Goal: Task Accomplishment & Management: Manage account settings

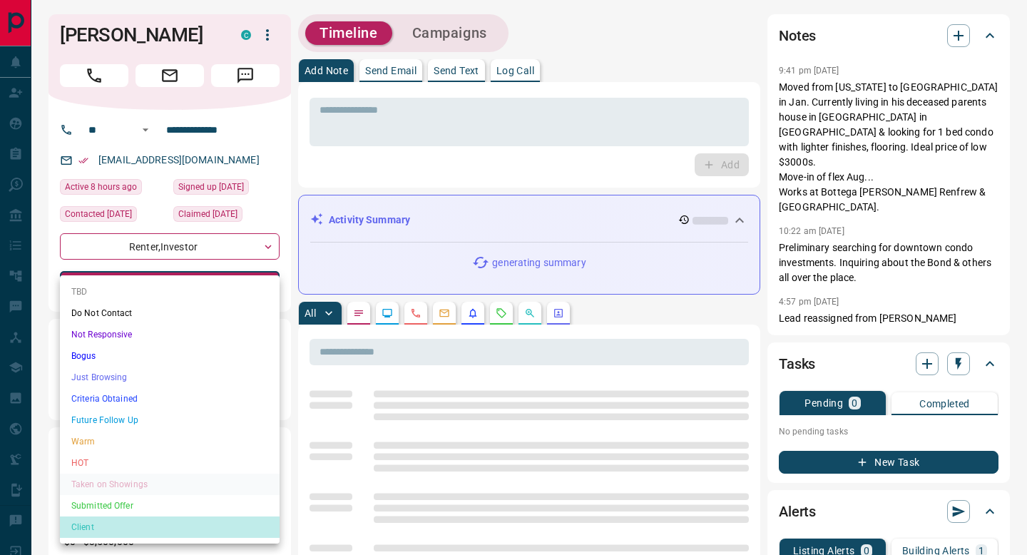
click at [145, 527] on li "Client" at bounding box center [170, 526] width 220 height 21
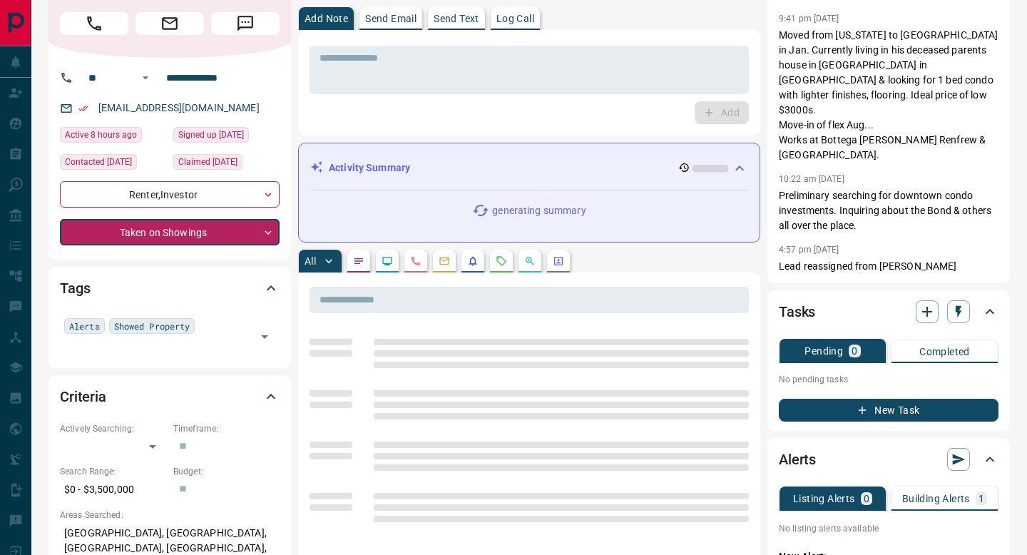
type input "**"
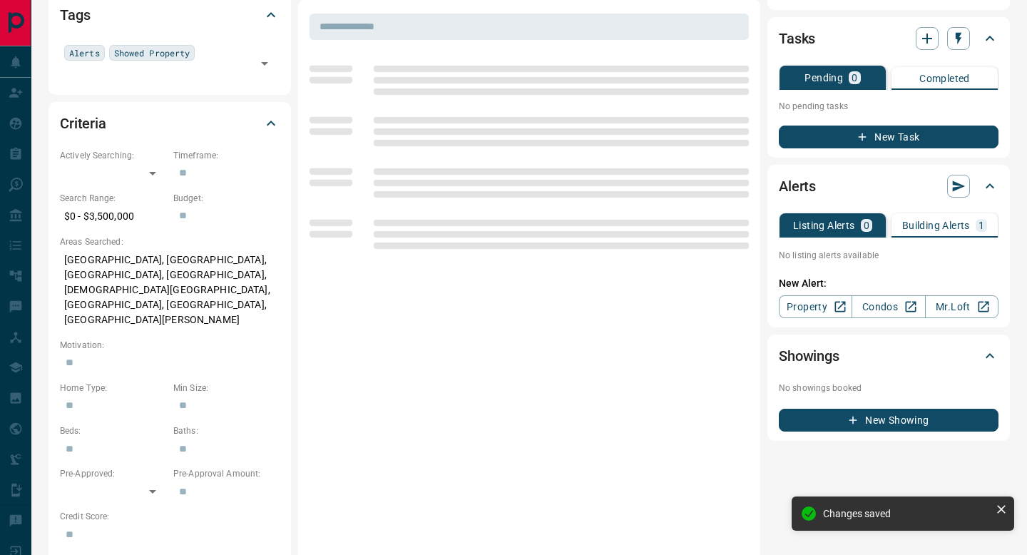
scroll to position [328, 0]
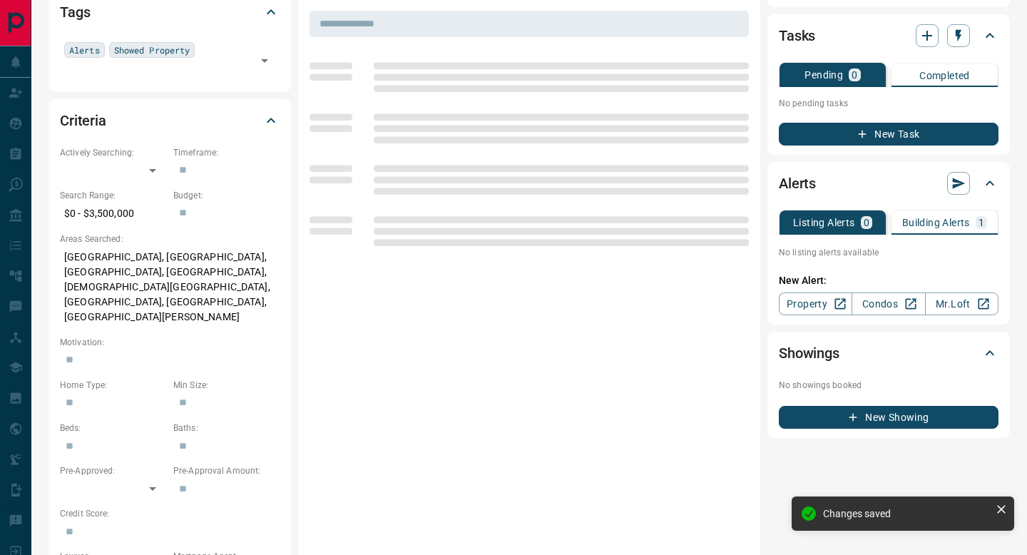
click at [930, 223] on p "Building Alerts" at bounding box center [936, 223] width 68 height 10
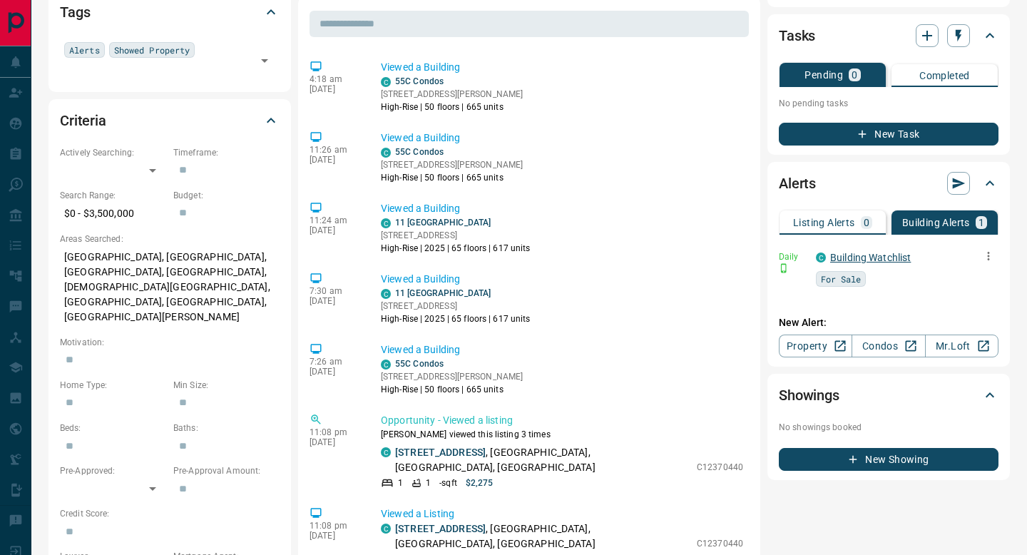
click at [878, 259] on link "Building Watchlist" at bounding box center [870, 257] width 81 height 11
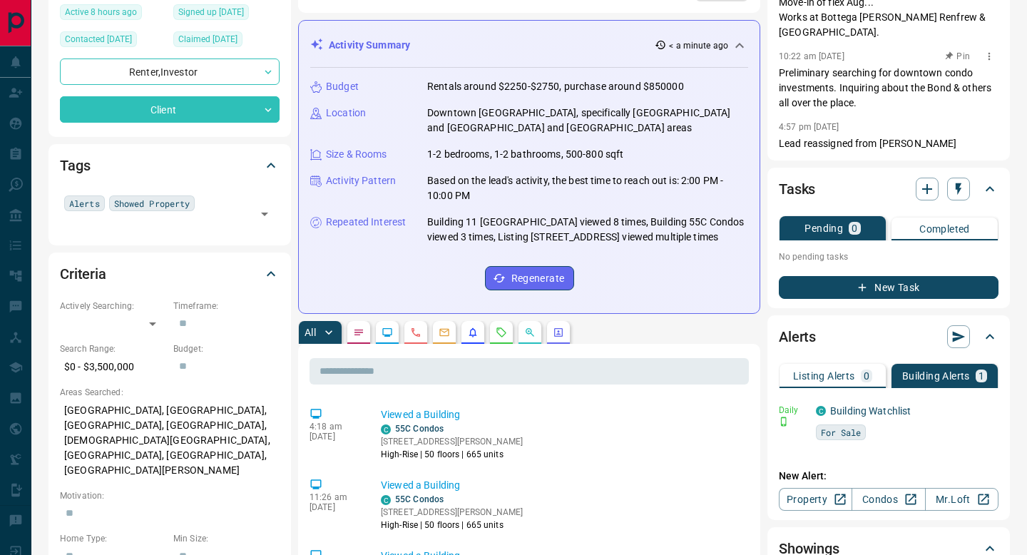
scroll to position [177, 0]
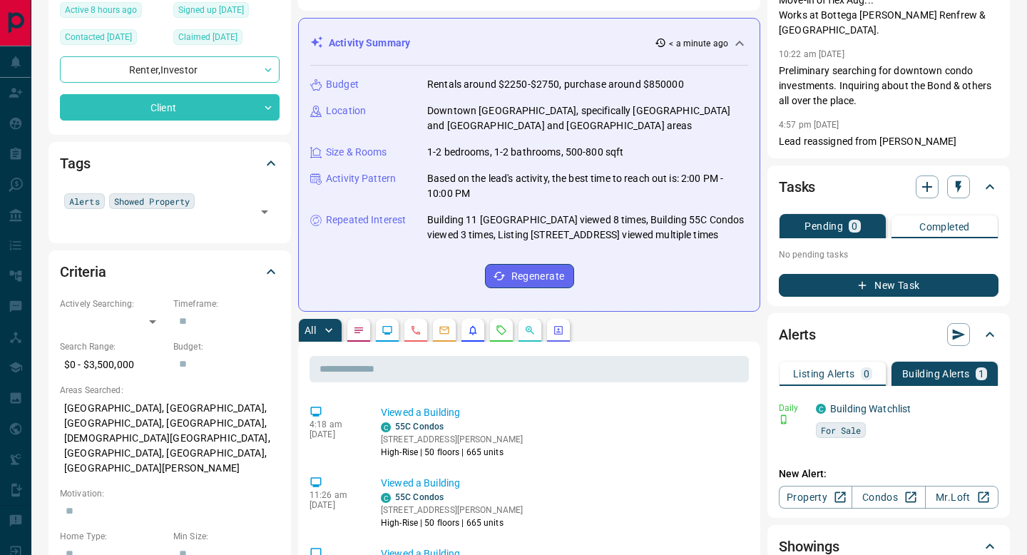
click at [853, 334] on div "Alerts" at bounding box center [880, 334] width 203 height 23
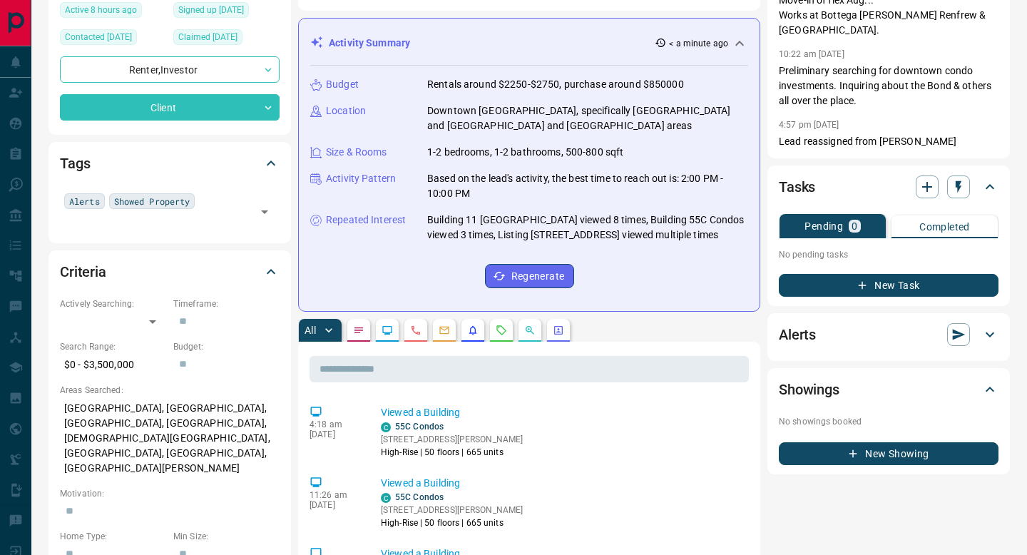
click at [853, 334] on div "Alerts" at bounding box center [880, 334] width 203 height 23
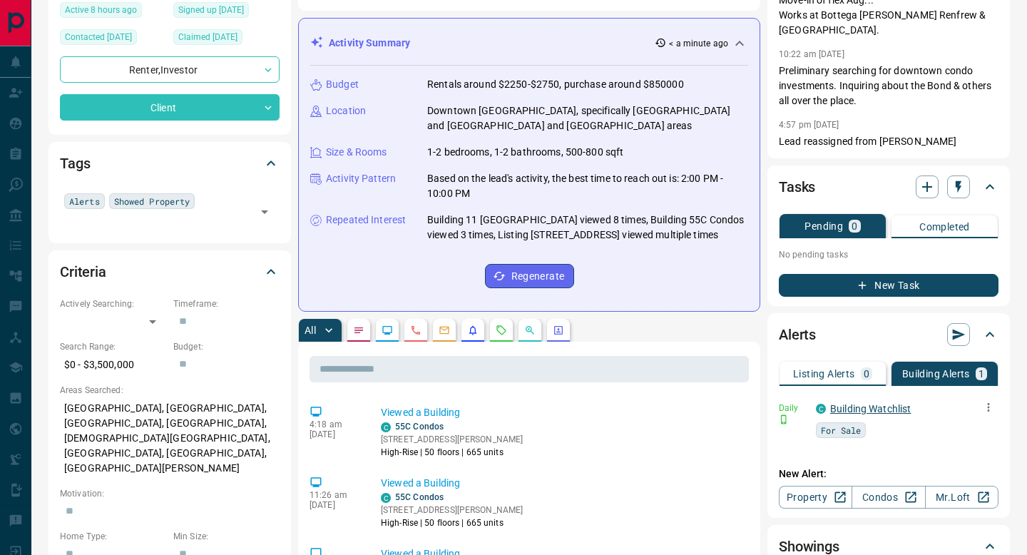
click at [844, 409] on link "Building Watchlist" at bounding box center [870, 408] width 81 height 11
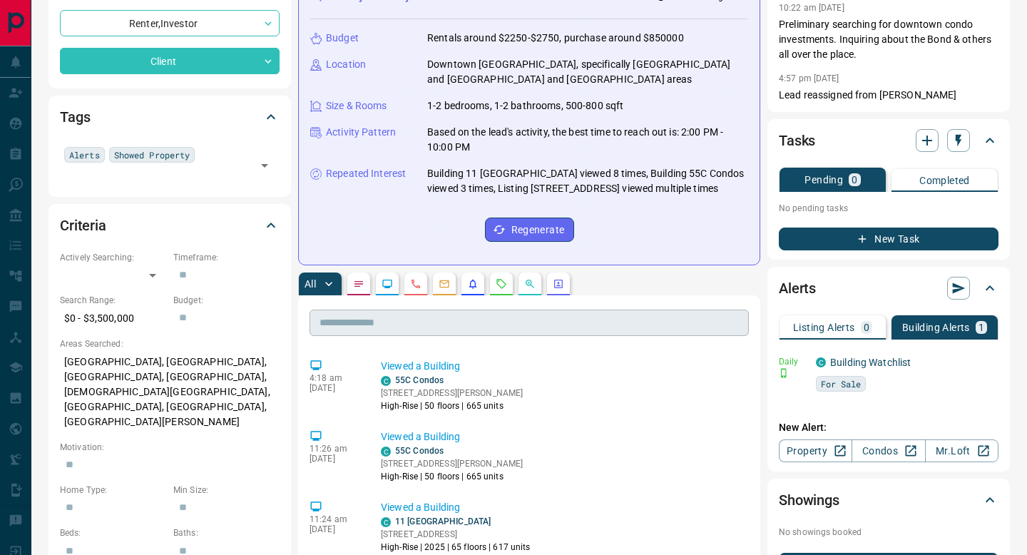
scroll to position [225, 0]
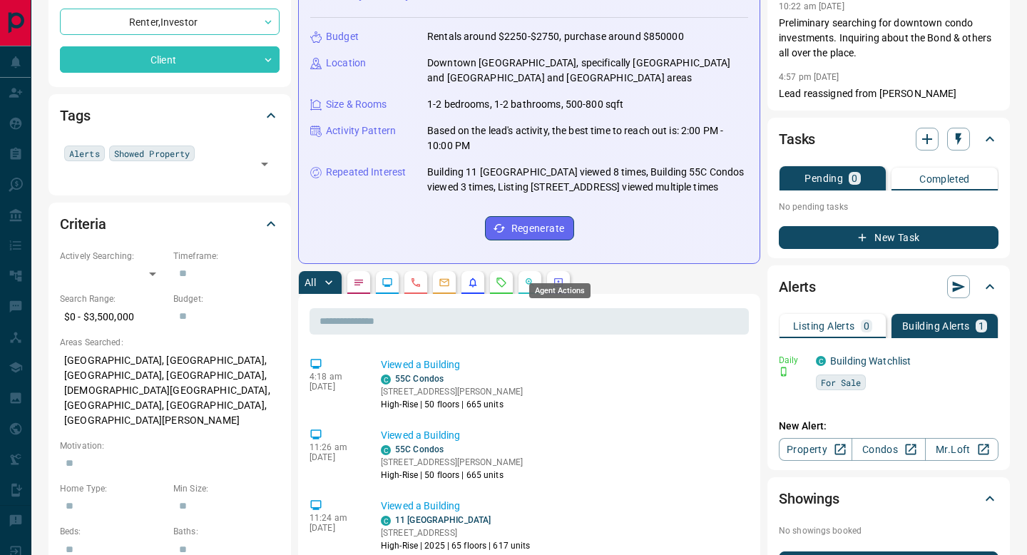
click at [557, 278] on icon "Agent Actions" at bounding box center [558, 282] width 9 height 9
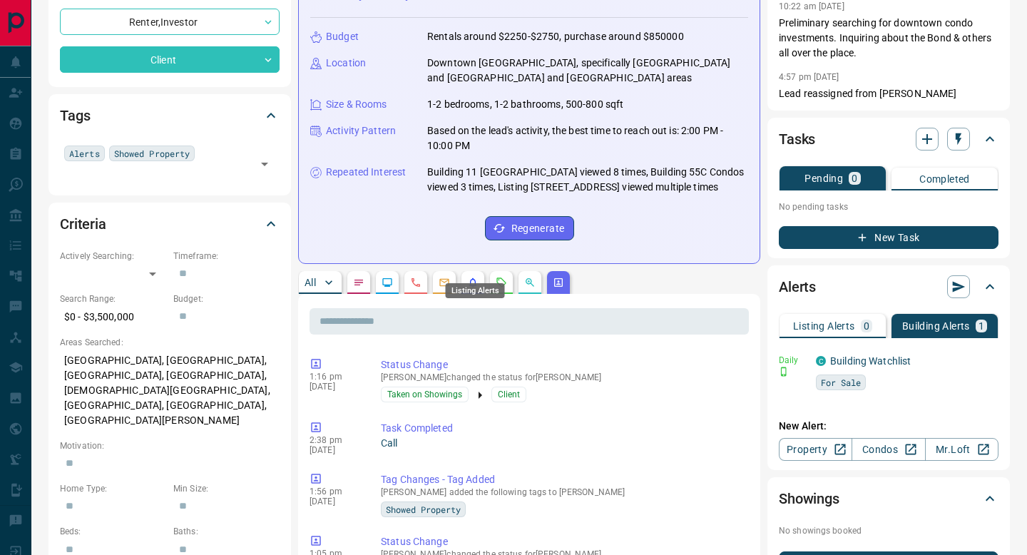
click at [468, 277] on icon "Listing Alerts" at bounding box center [472, 282] width 11 height 11
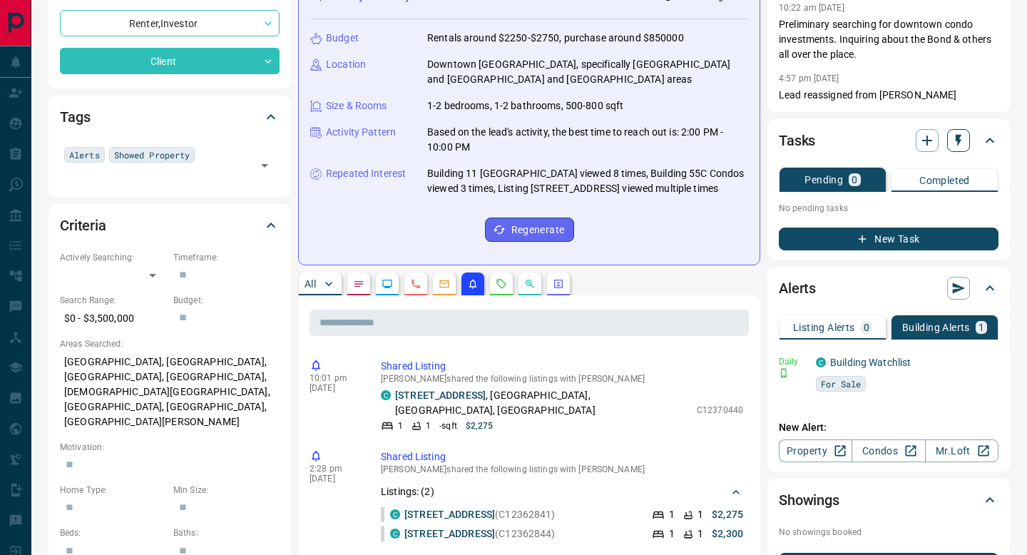
scroll to position [224, 0]
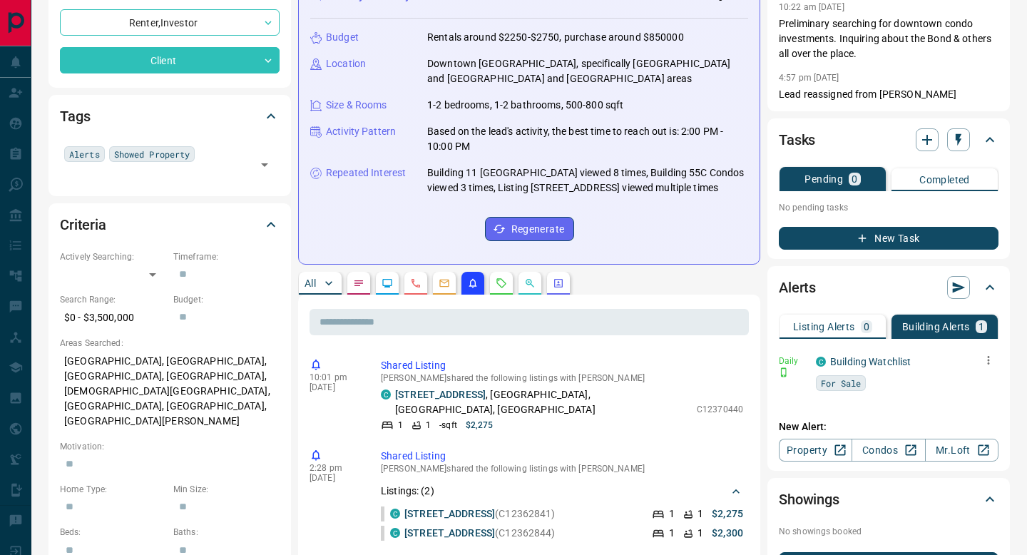
click at [988, 362] on icon "button" at bounding box center [989, 360] width 2 height 9
click at [973, 435] on li "Delete" at bounding box center [966, 432] width 63 height 23
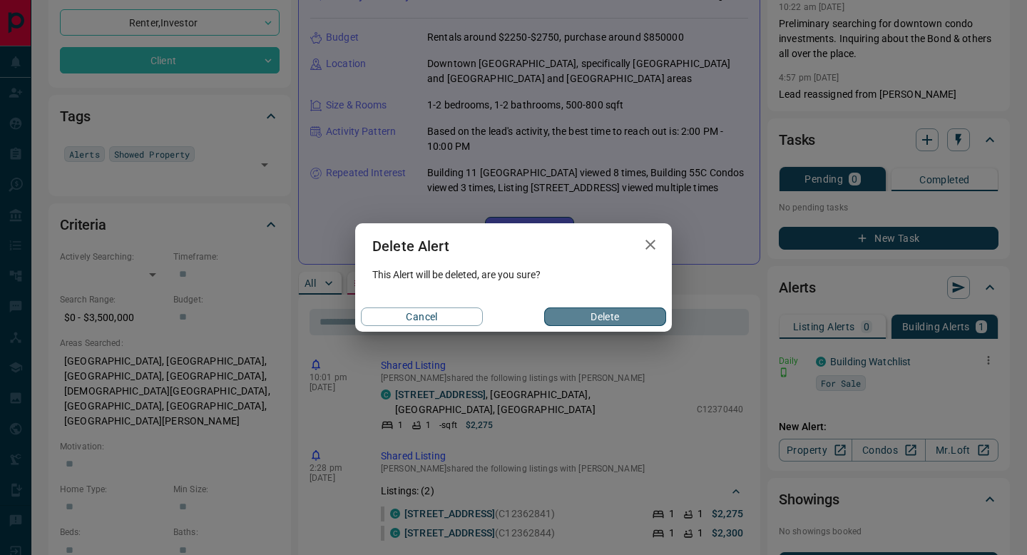
click at [632, 317] on button "Delete" at bounding box center [605, 316] width 122 height 19
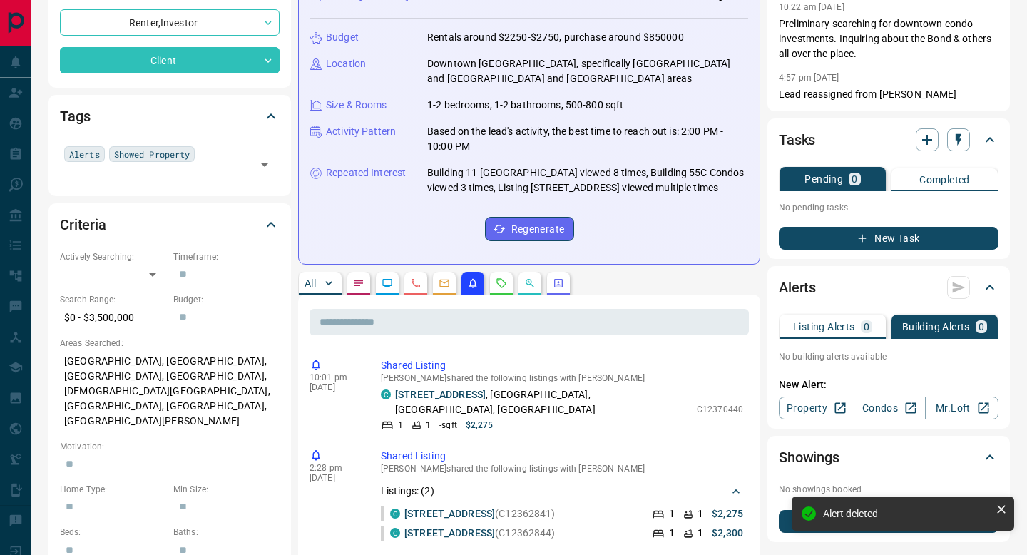
scroll to position [0, 0]
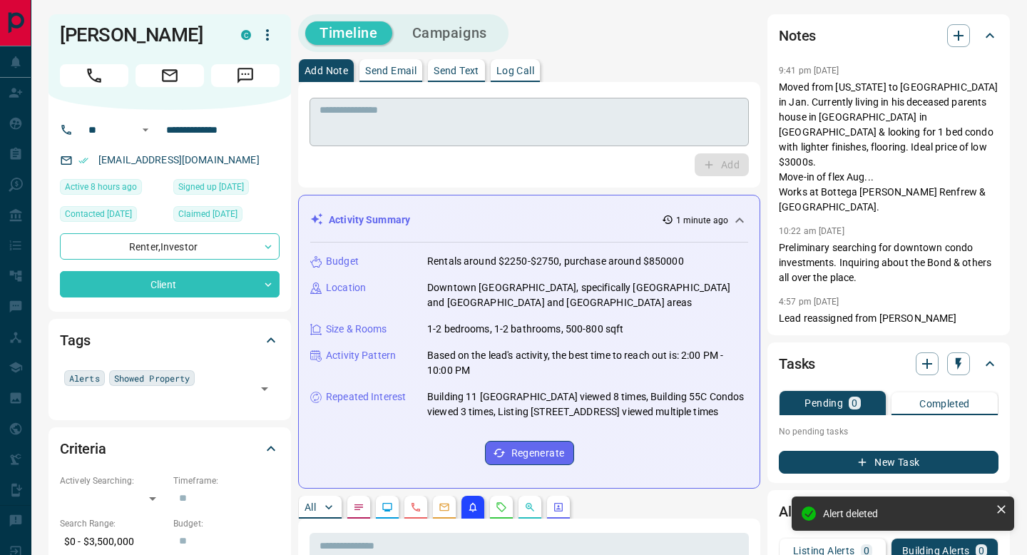
click at [531, 126] on textarea at bounding box center [528, 122] width 419 height 36
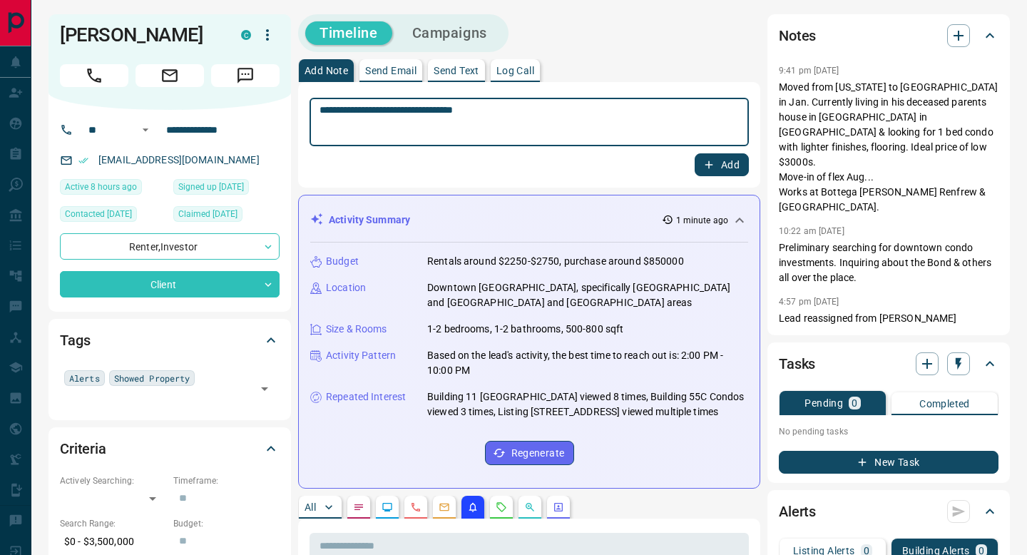
type textarea "**********"
click at [711, 156] on button "Add" at bounding box center [722, 164] width 54 height 23
